Goal: Task Accomplishment & Management: Manage account settings

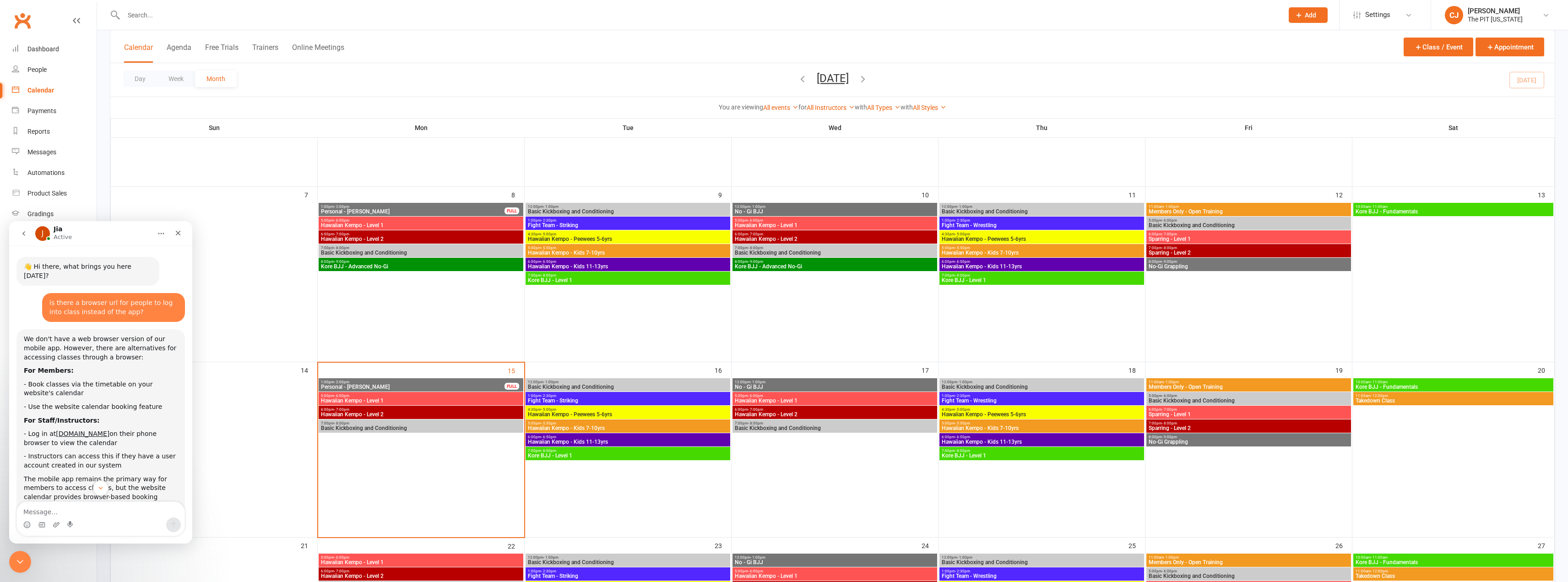
scroll to position [1, 0]
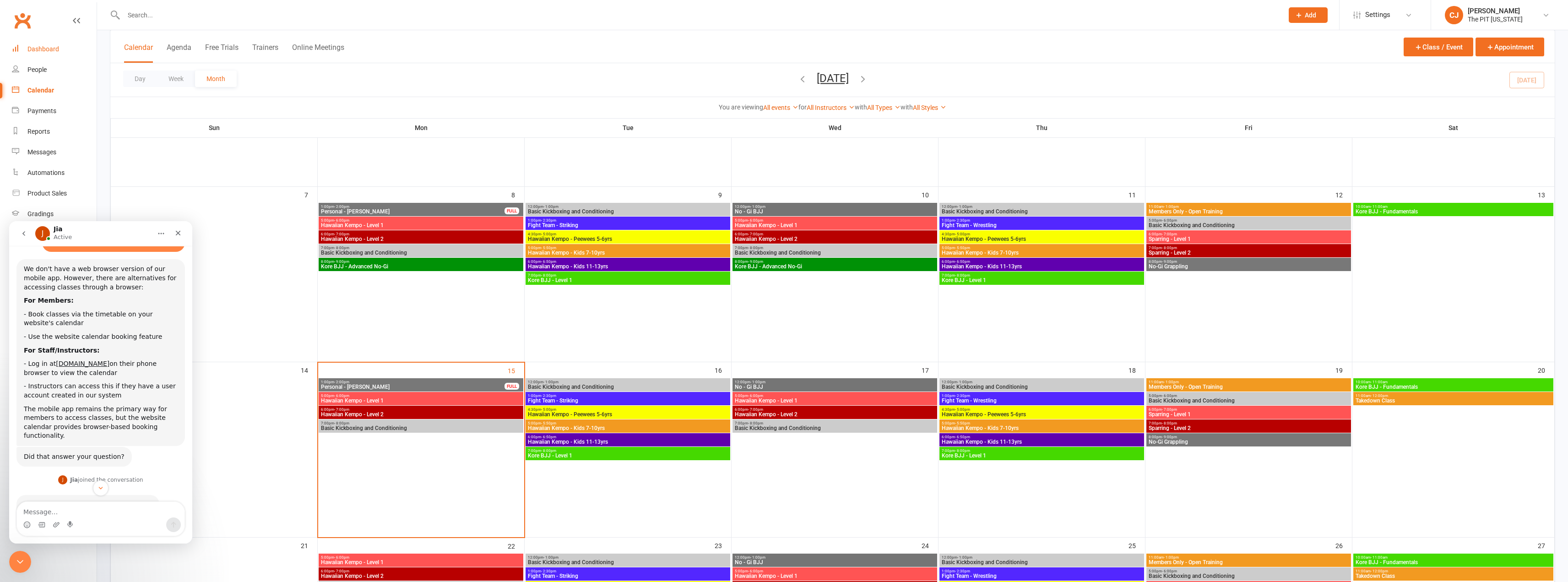
click at [46, 56] on link "Dashboard" at bounding box center [54, 50] width 85 height 21
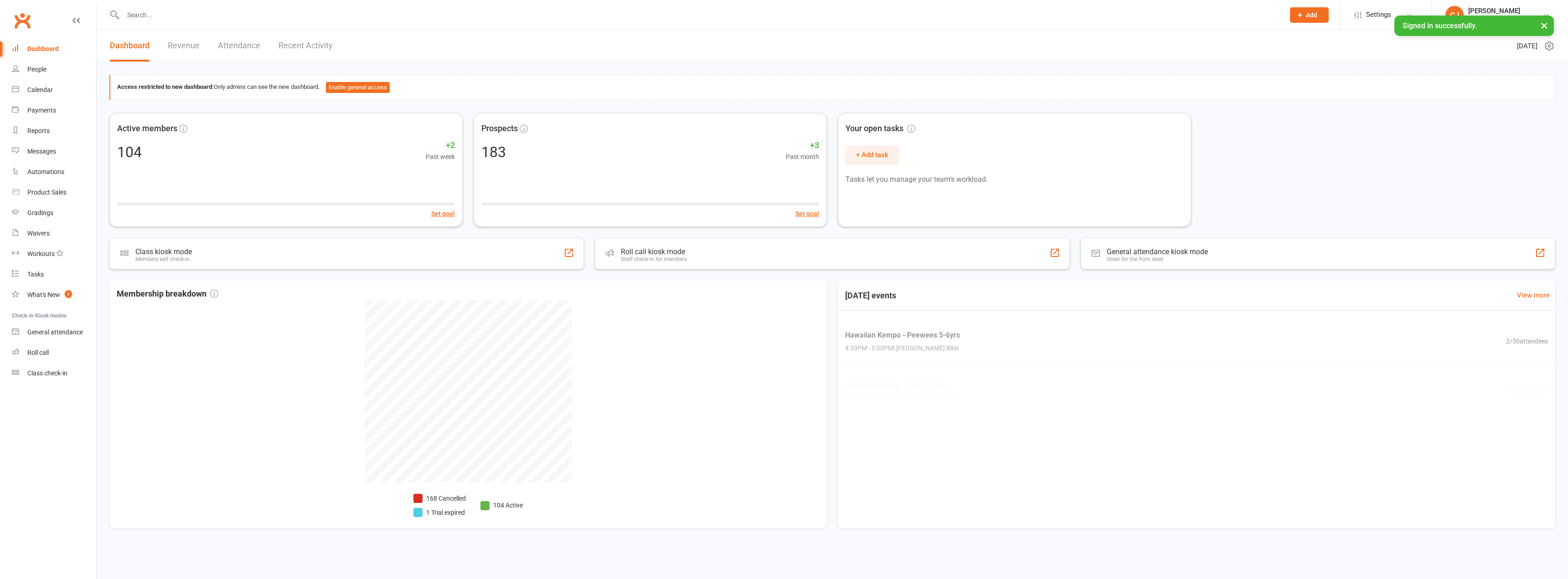
click at [161, 15] on input "text" at bounding box center [699, 15] width 1158 height 13
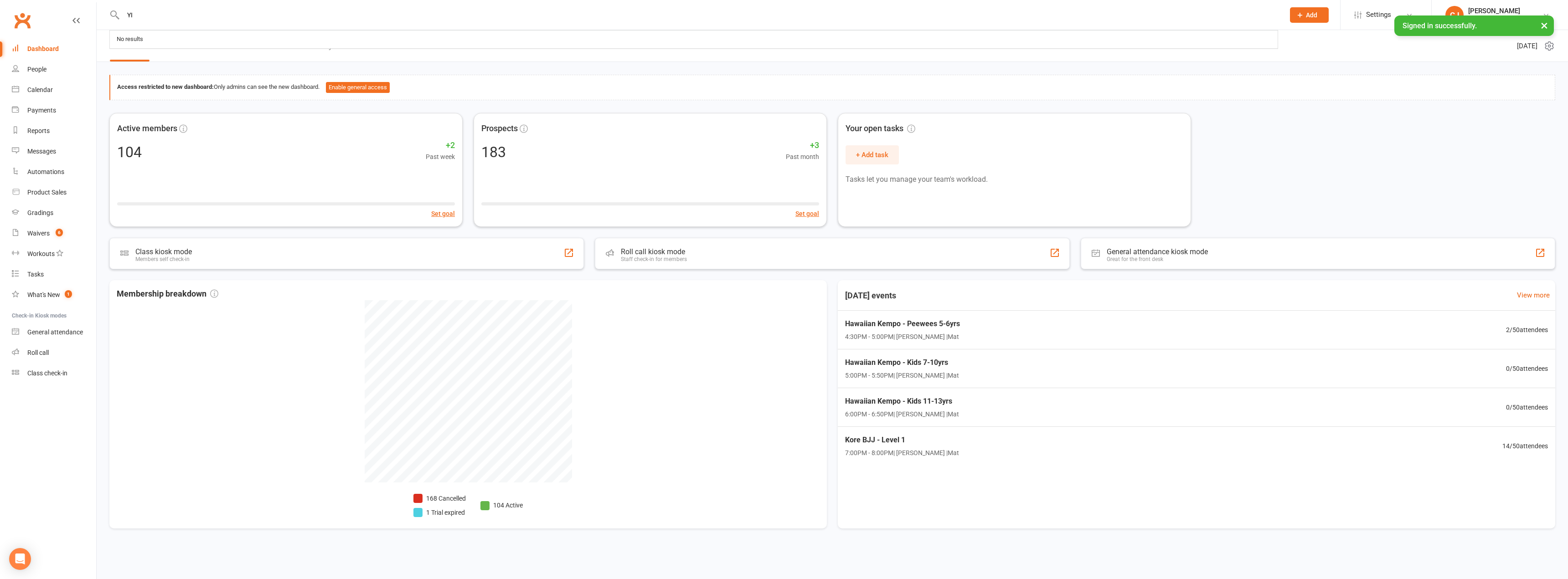
type input "YIG"
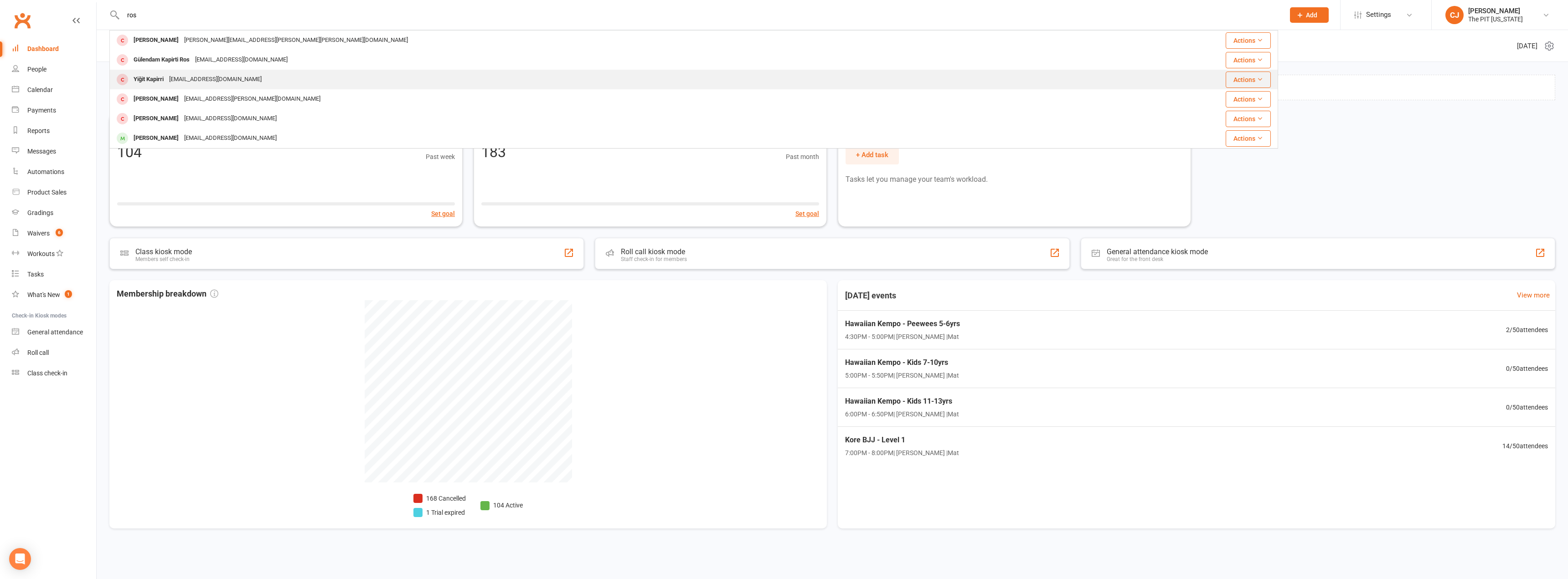
type input "ros"
click at [191, 77] on div "[EMAIL_ADDRESS][DOMAIN_NAME]" at bounding box center [215, 80] width 98 height 13
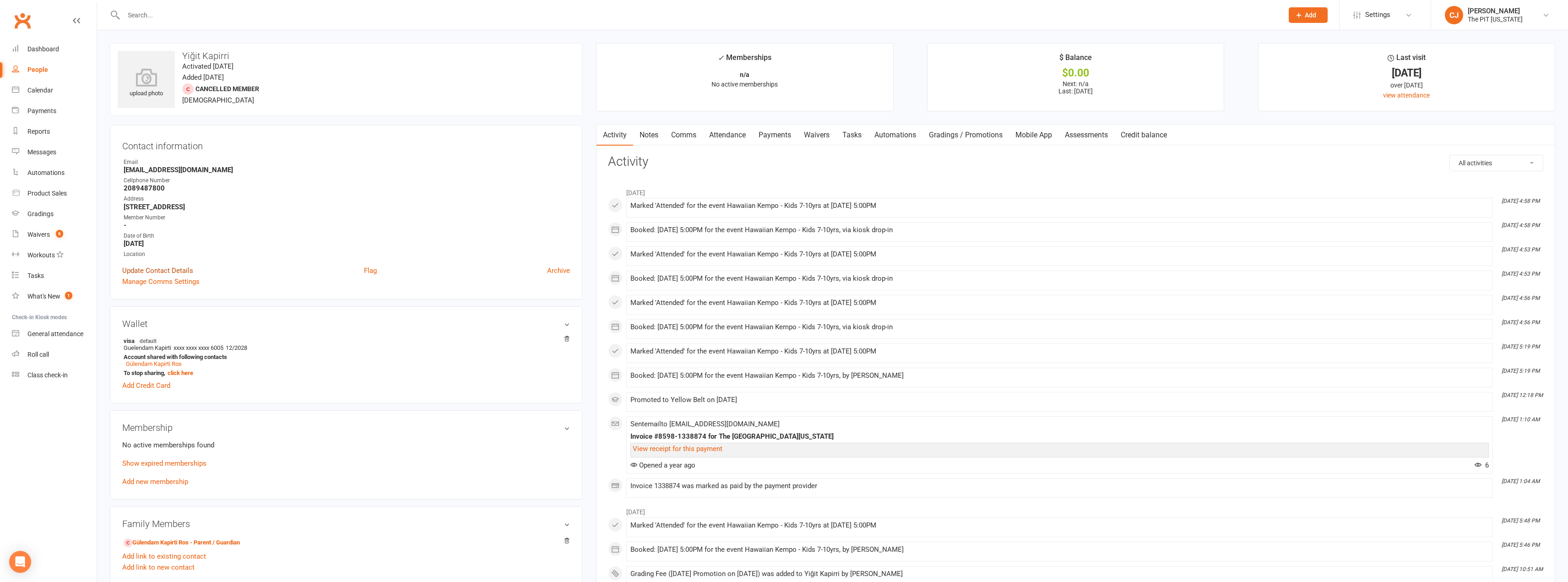
click at [175, 273] on link "Update Contact Details" at bounding box center [158, 271] width 71 height 11
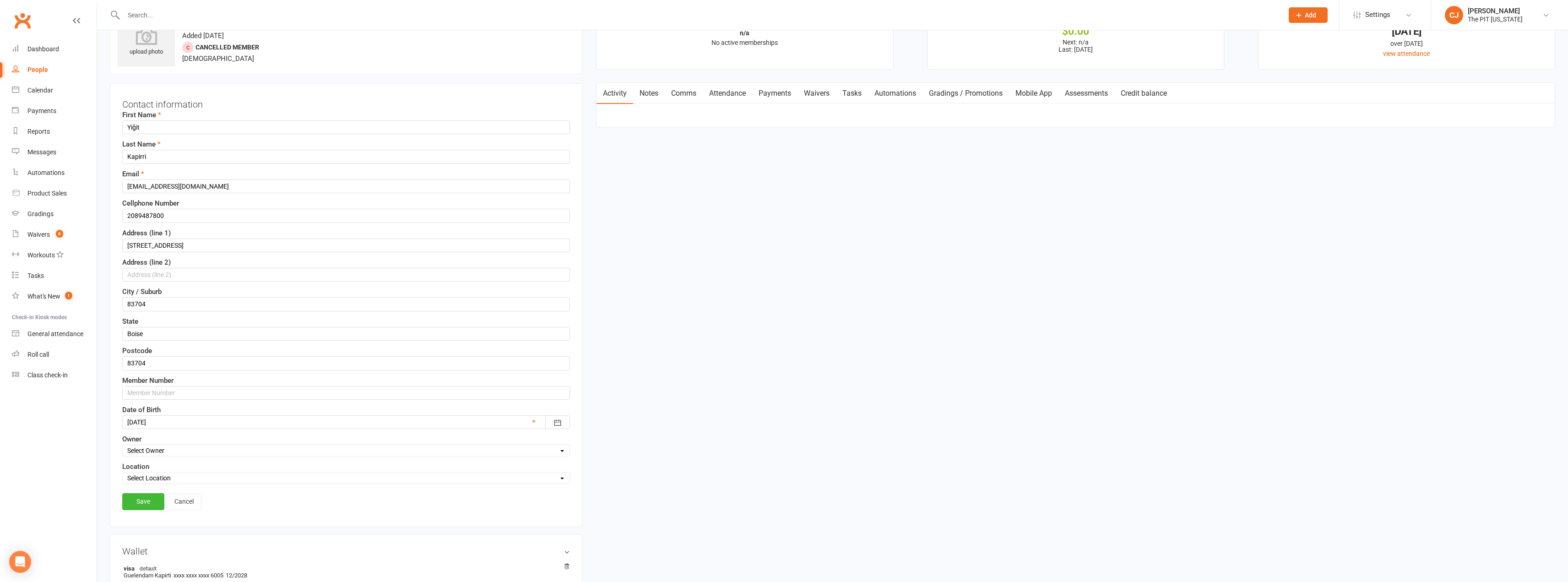
scroll to position [43, 0]
drag, startPoint x: 130, startPoint y: 117, endPoint x: 87, endPoint y: 103, distance: 45.2
click at [87, 103] on ui-view "Prospect Member Non-attending contact Class / event Appointment Grading event T…" at bounding box center [784, 550] width 1568 height 1182
type input "Yigit"
click at [144, 495] on link "Save" at bounding box center [143, 499] width 42 height 17
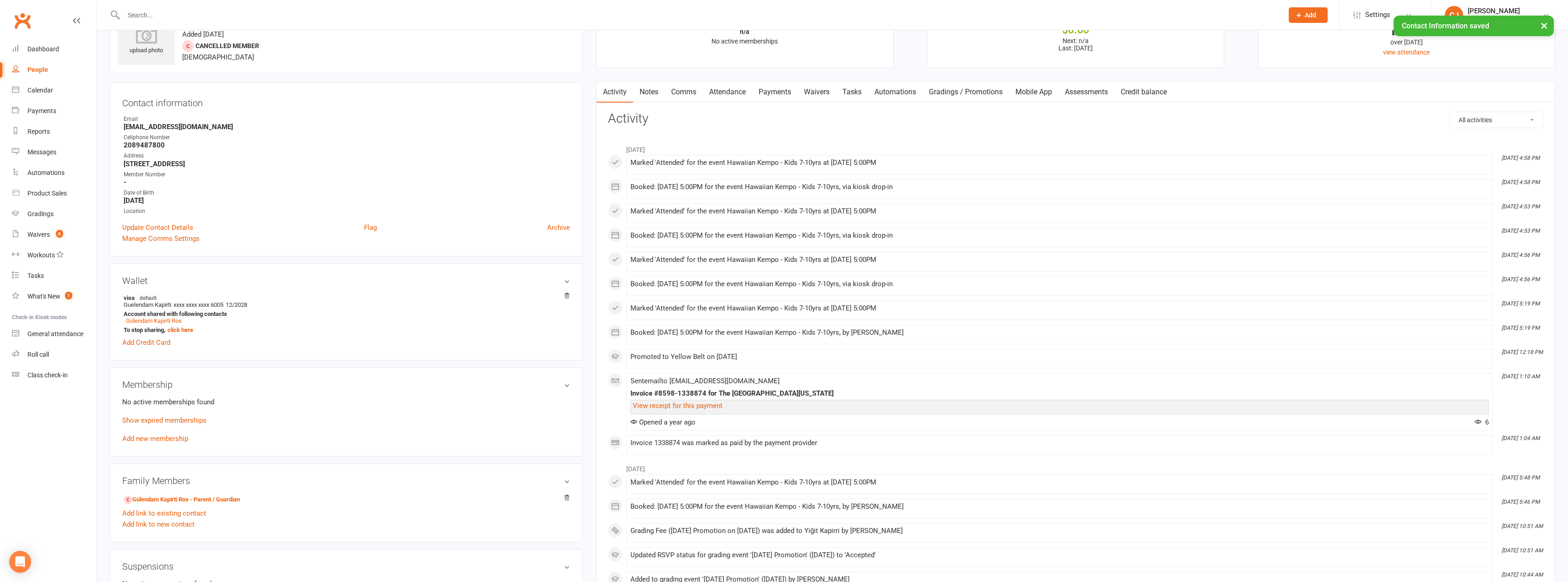
scroll to position [180, 0]
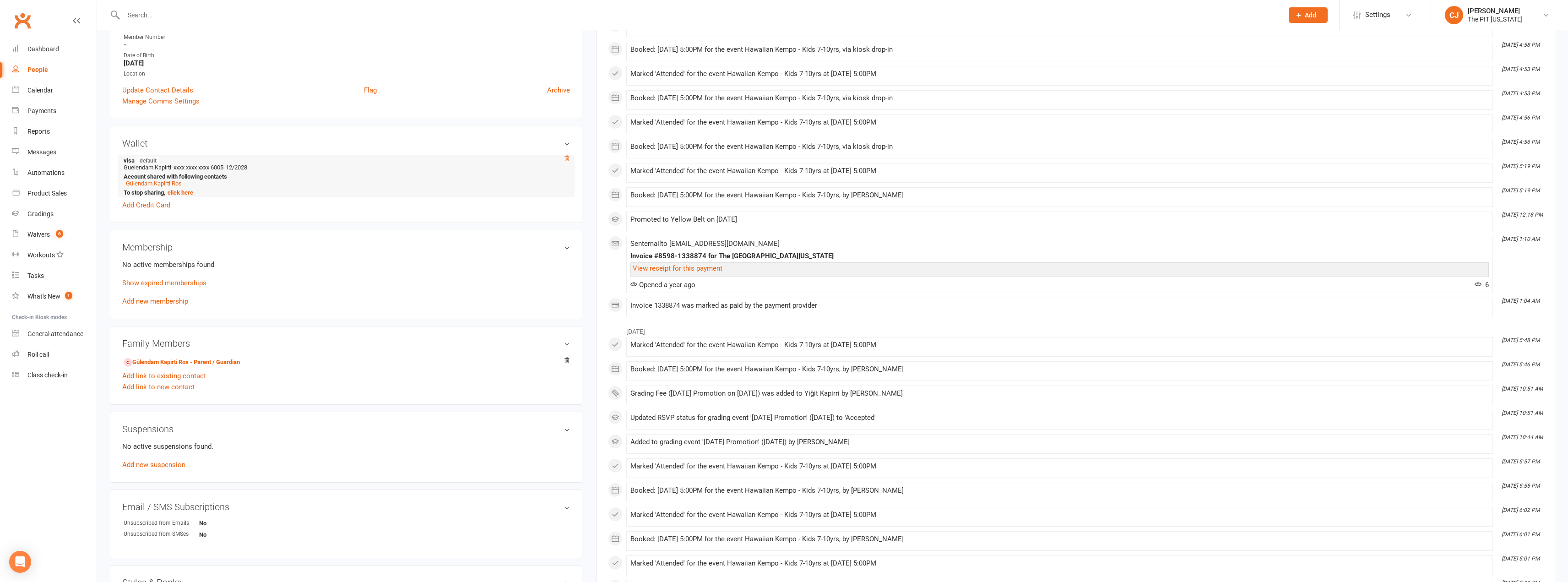
click at [565, 157] on icon at bounding box center [567, 158] width 4 height 5
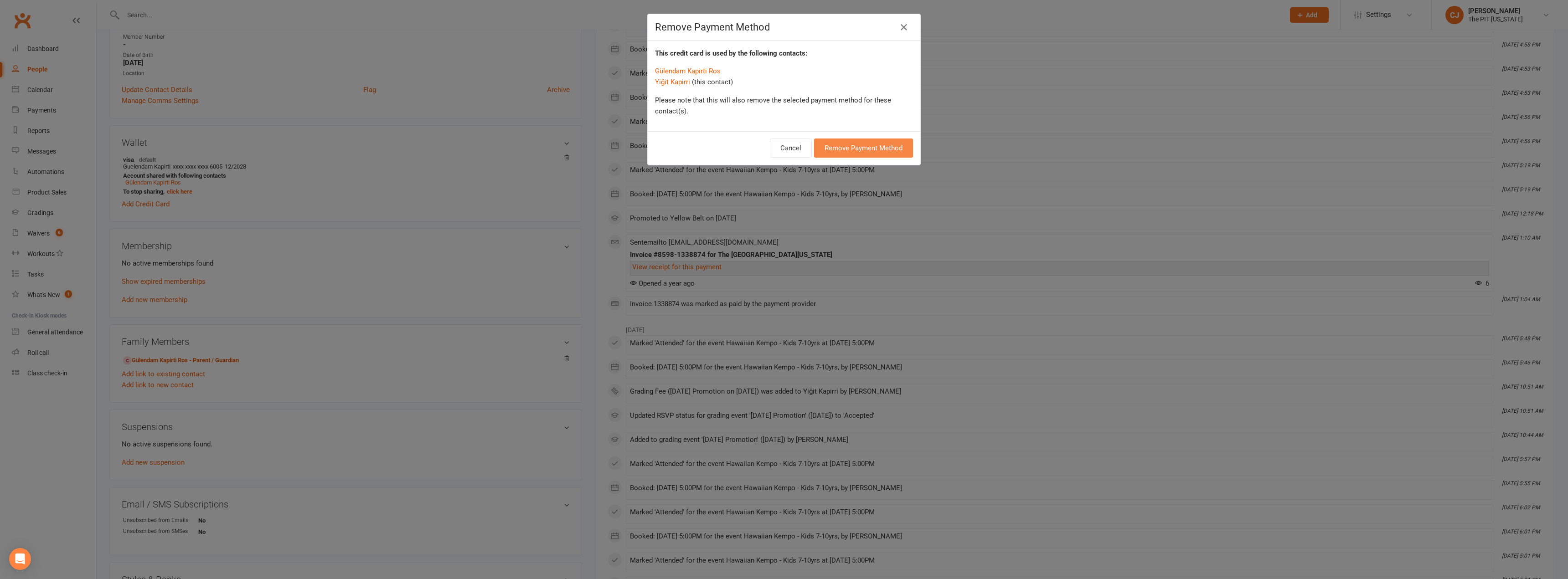
click at [836, 154] on button "Remove Payment Method" at bounding box center [863, 148] width 99 height 19
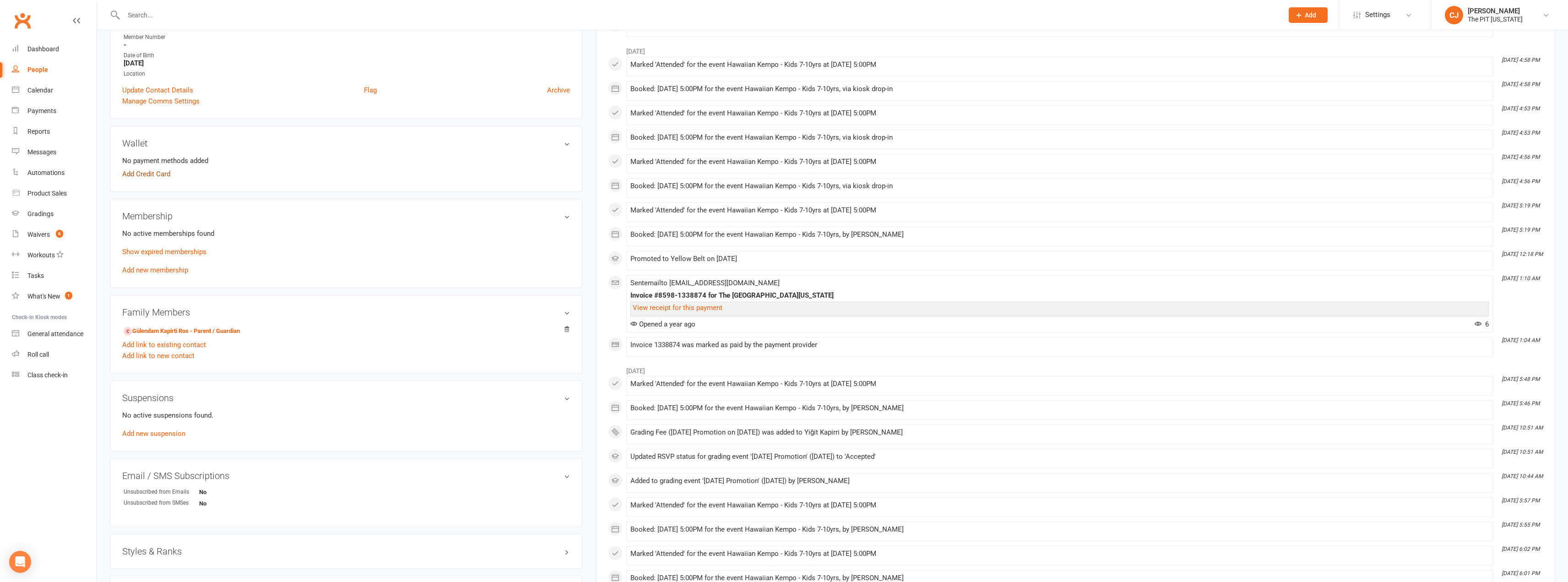
click at [149, 175] on link "Add Credit Card" at bounding box center [146, 174] width 48 height 11
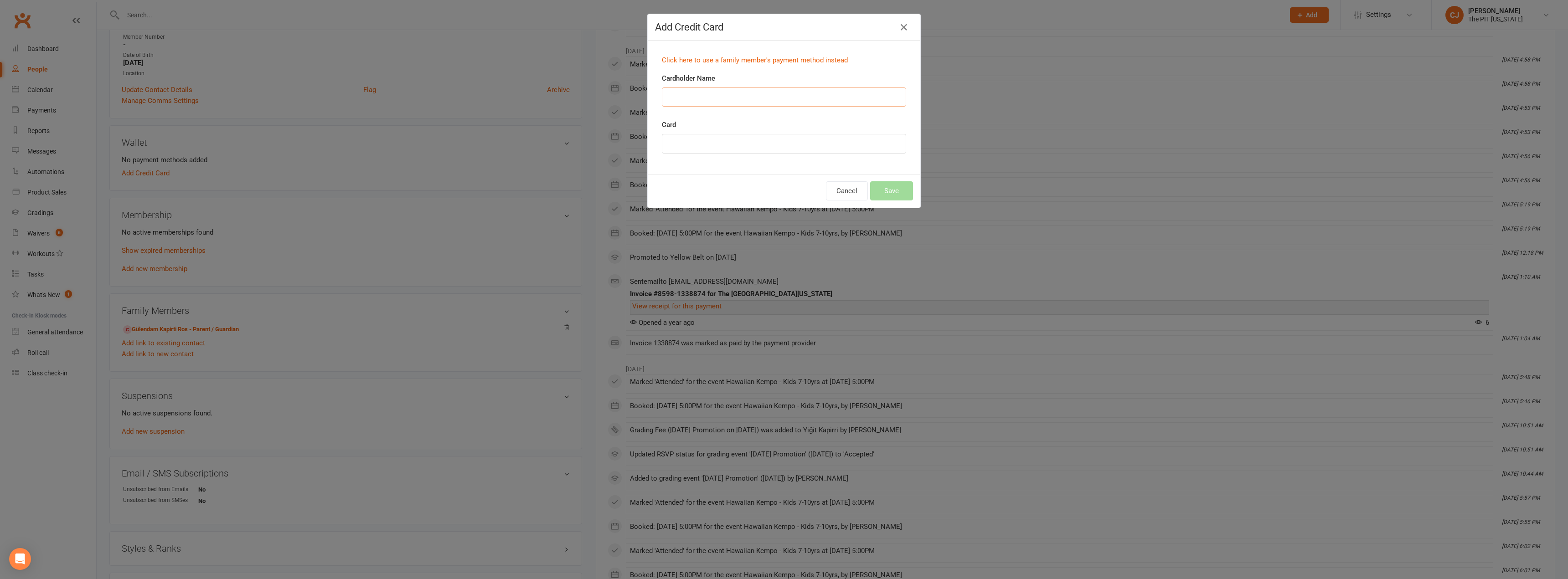
click at [676, 95] on input "Cardholder Name" at bounding box center [783, 97] width 244 height 19
type input "Guelendam Kapirti-Ros"
click at [888, 184] on button "Save" at bounding box center [892, 190] width 43 height 19
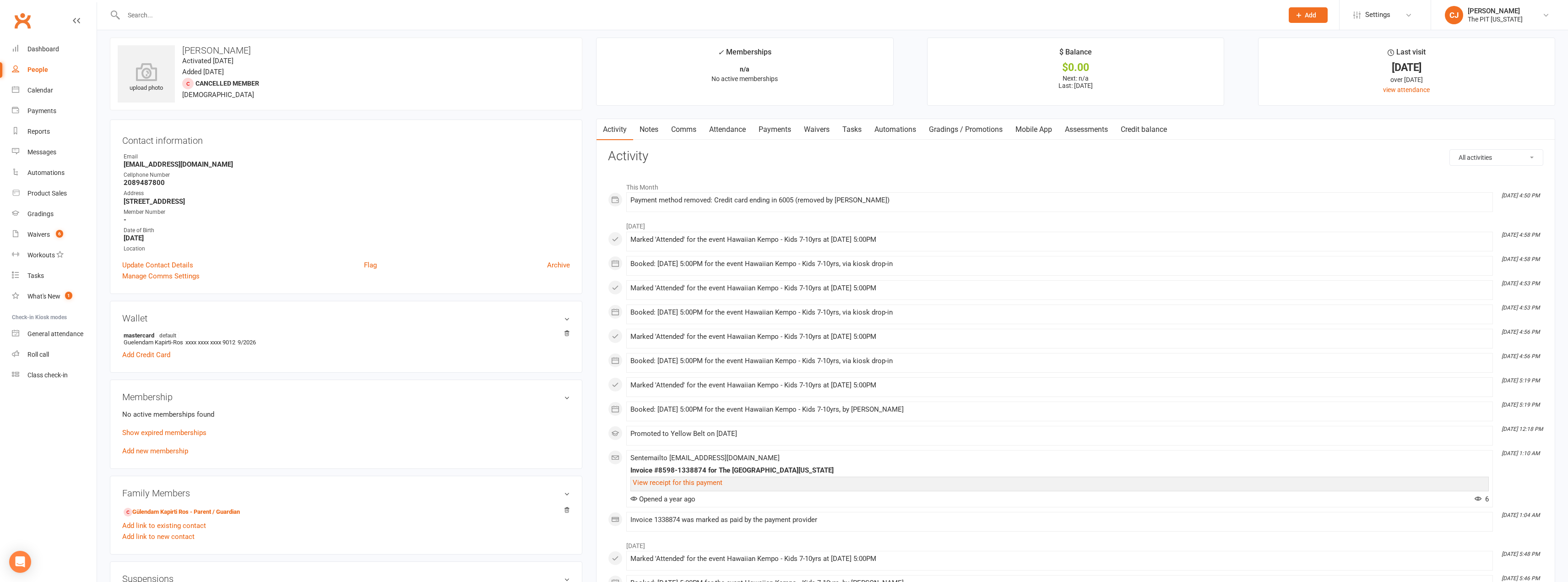
scroll to position [0, 0]
click at [158, 457] on link "Add new membership" at bounding box center [155, 456] width 66 height 8
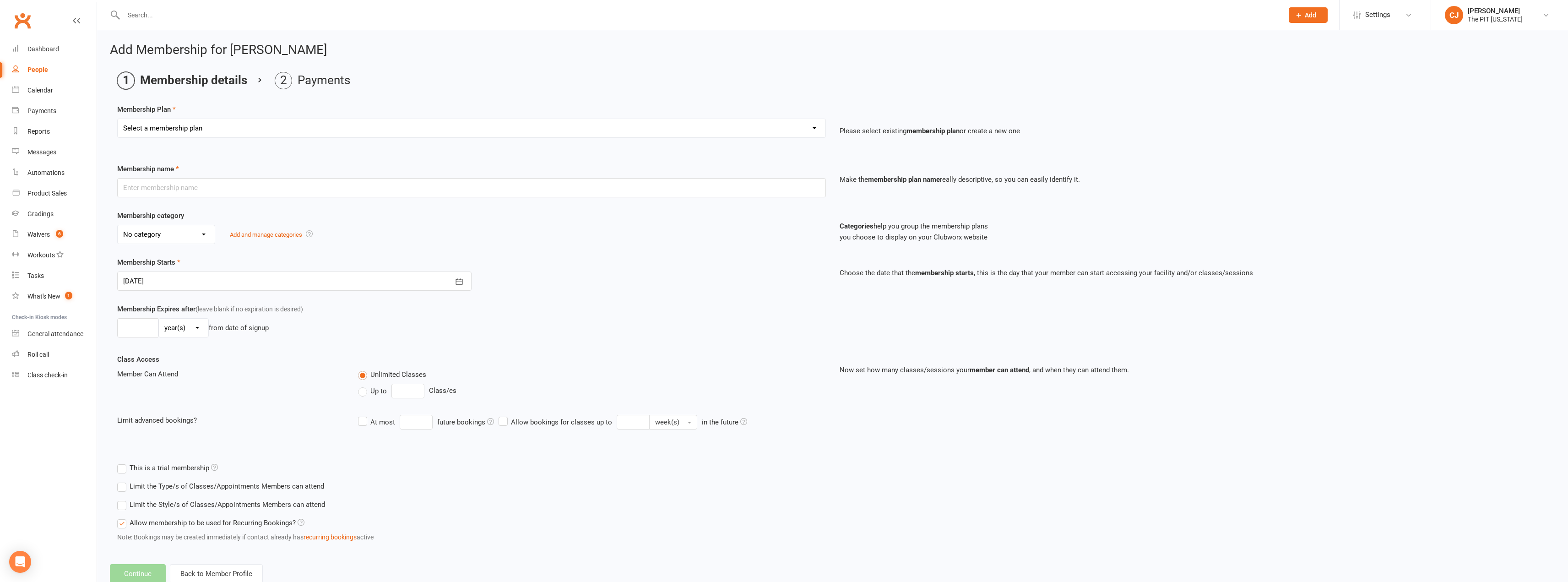
click at [450, 132] on select "Select a membership plan Create new Membership Plan Free Trial Class Mat Fee Ba…" at bounding box center [471, 128] width 708 height 18
select select "5"
click at [117, 119] on select "Select a membership plan Create new Membership Plan Free Trial Class Mat Fee Ba…" at bounding box center [471, 128] width 708 height 18
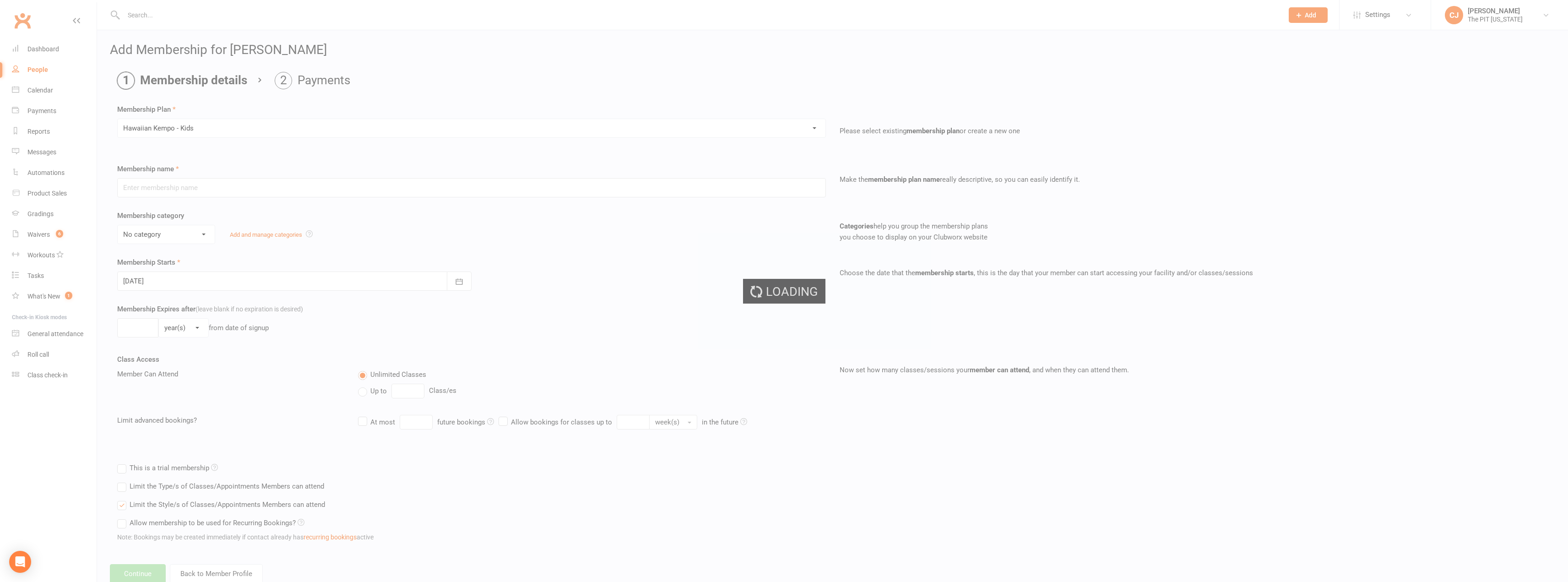
type input "Hawaiian Kempo - Kids"
select select "4"
type input "0"
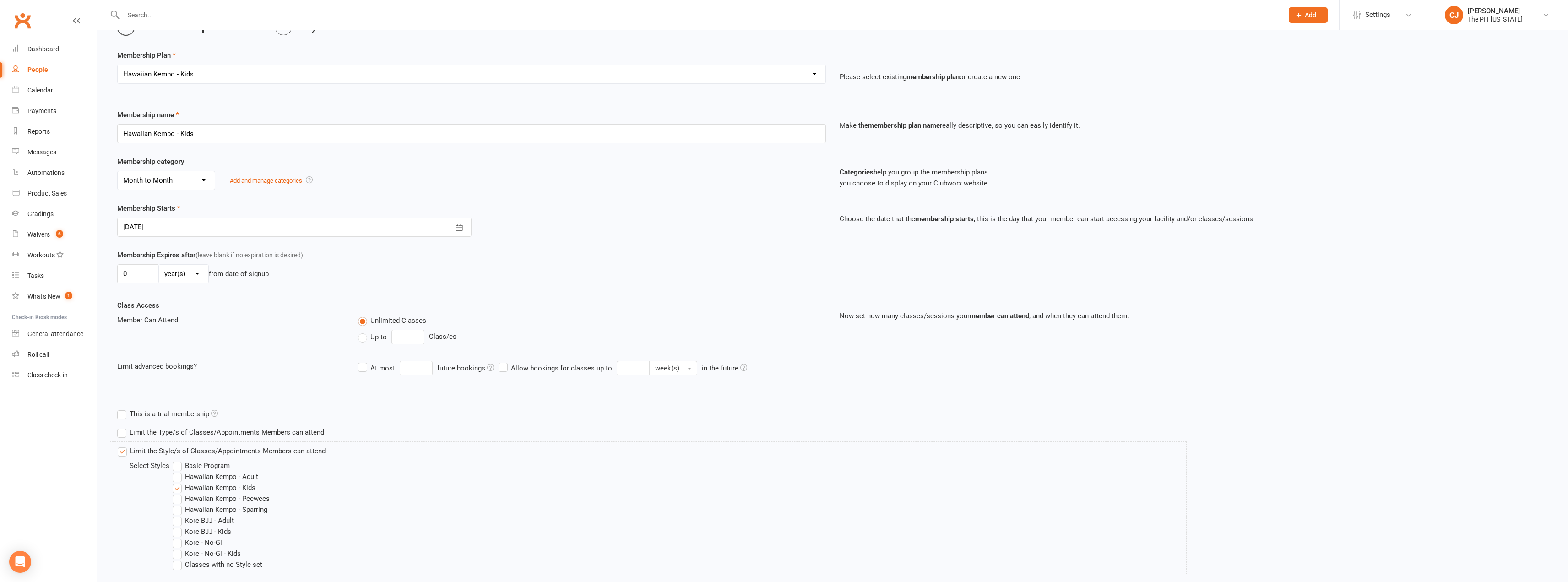
scroll to position [150, 0]
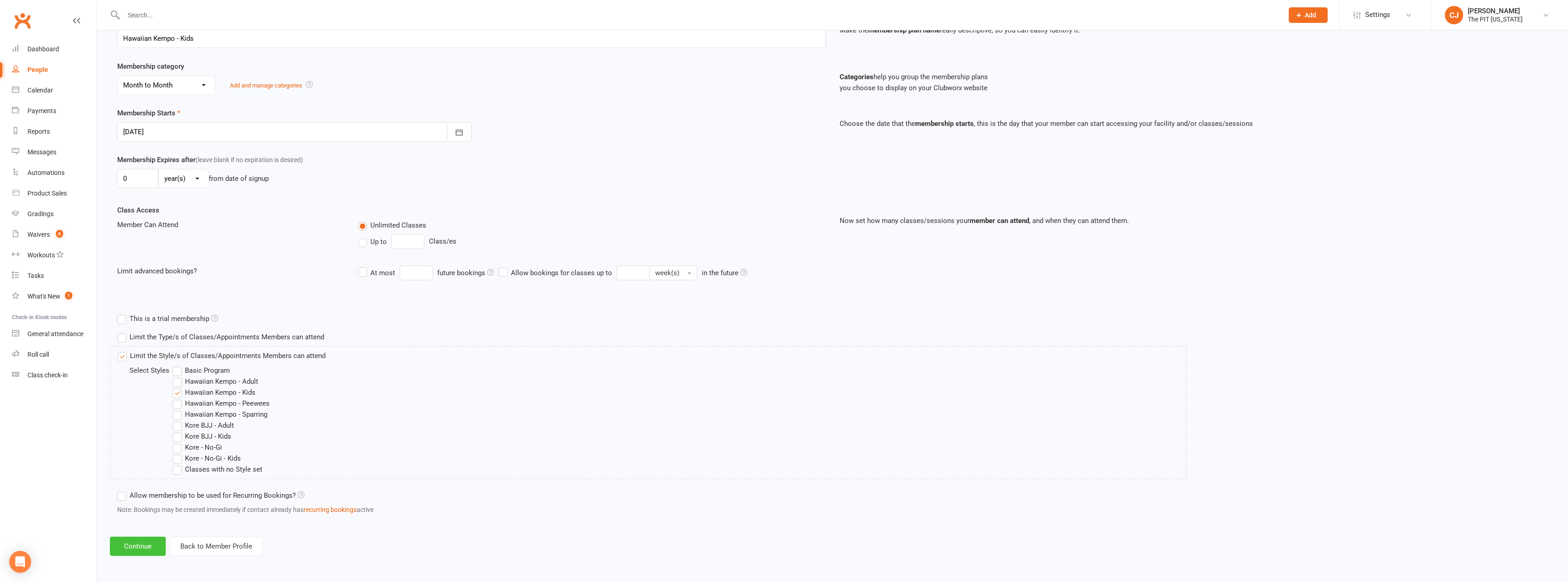
click at [141, 540] on button "Continue" at bounding box center [138, 546] width 56 height 19
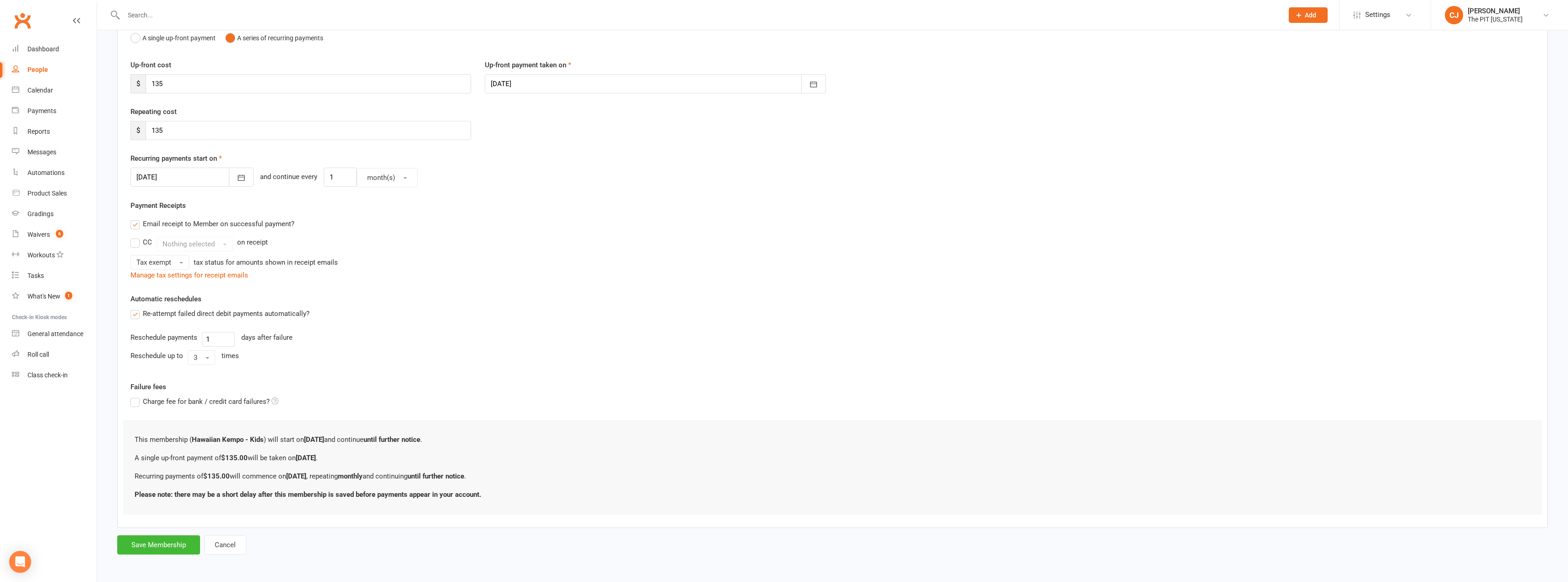
scroll to position [102, 0]
click at [176, 543] on button "Save Membership" at bounding box center [159, 544] width 83 height 19
